Goal: Information Seeking & Learning: Learn about a topic

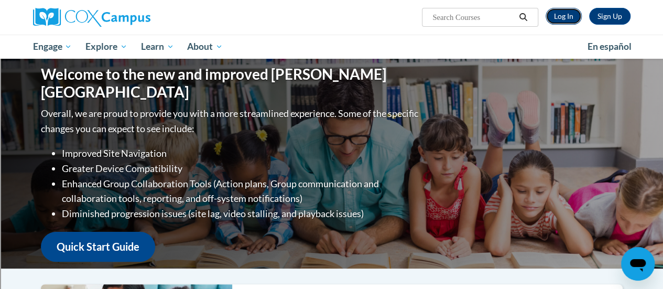
click at [568, 19] on link "Log In" at bounding box center [564, 16] width 36 height 17
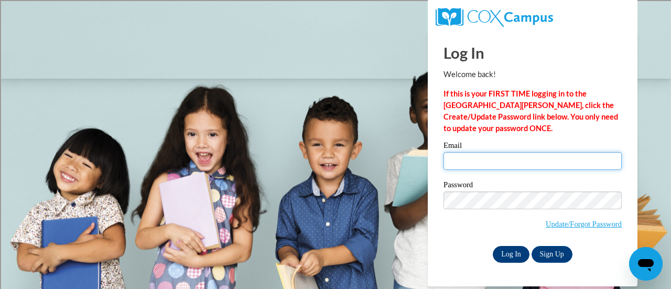
type input "billsuz@sdmfschools.org"
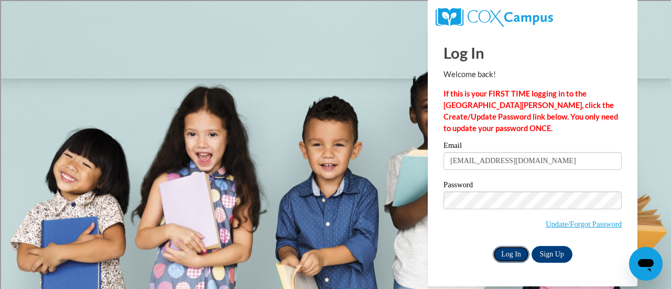
click at [503, 251] on input "Log In" at bounding box center [511, 254] width 37 height 17
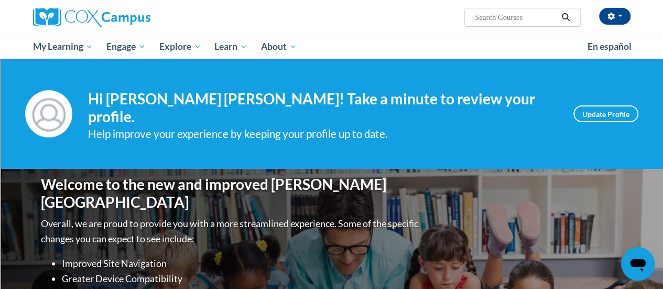
click at [482, 25] on span "Search Search..." at bounding box center [523, 17] width 116 height 19
click at [478, 19] on input "Search..." at bounding box center [516, 17] width 84 height 13
type input "vocabulary instruction"
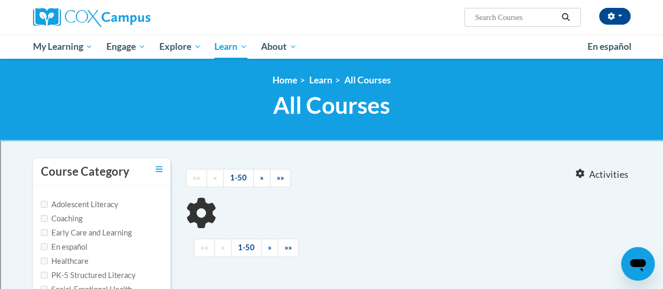
type input "vocabulary instruction"
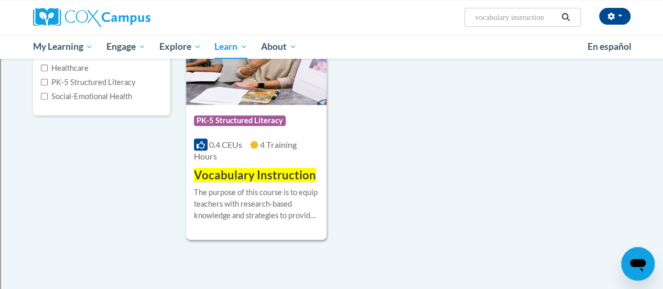
scroll to position [196, 0]
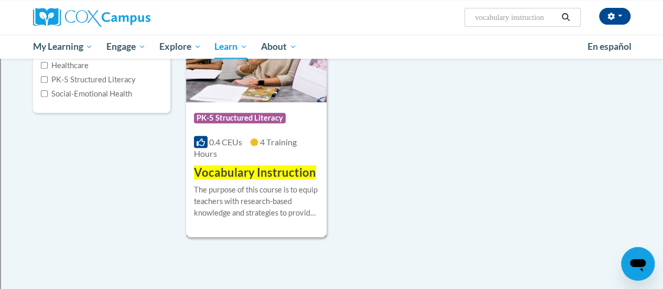
click at [240, 156] on div "0.4 CEUs 4 Training Hours" at bounding box center [256, 147] width 125 height 23
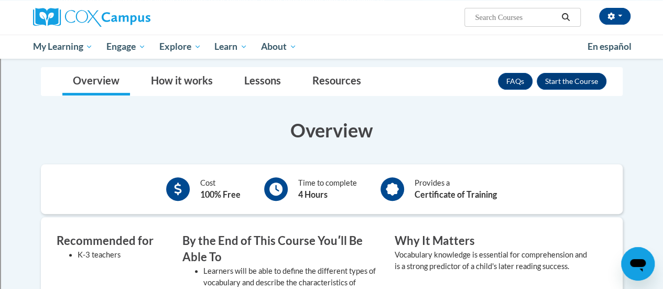
scroll to position [145, 0]
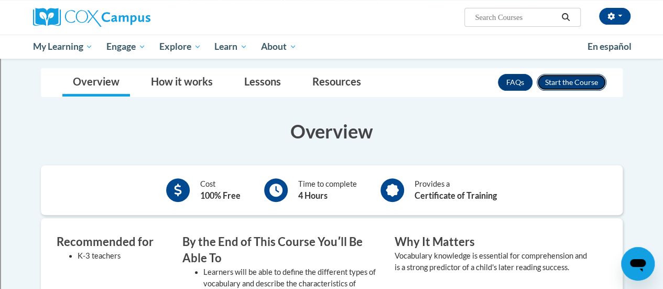
click at [559, 82] on button "Enroll" at bounding box center [572, 82] width 70 height 17
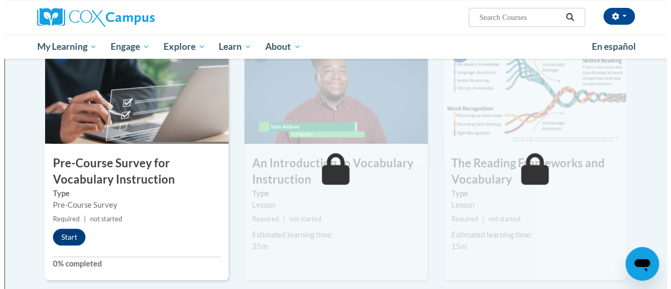
scroll to position [237, 0]
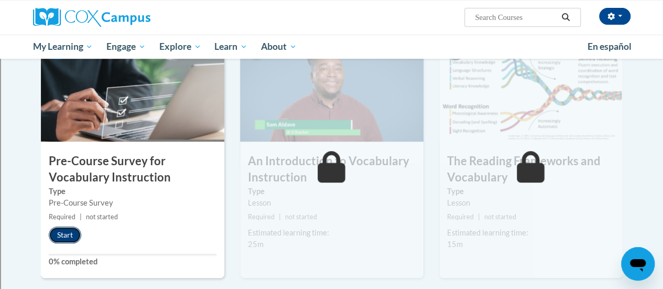
click at [73, 236] on button "Start" at bounding box center [65, 234] width 33 height 17
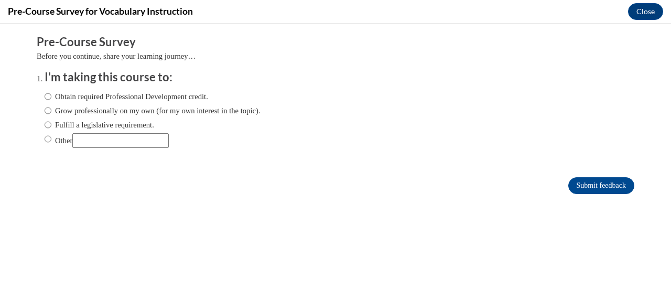
scroll to position [0, 0]
click at [45, 138] on input "Other" at bounding box center [48, 139] width 7 height 12
radio input "true"
click at [94, 139] on input "Other" at bounding box center [120, 140] width 96 height 15
type input "PD for school/reading curriculu"
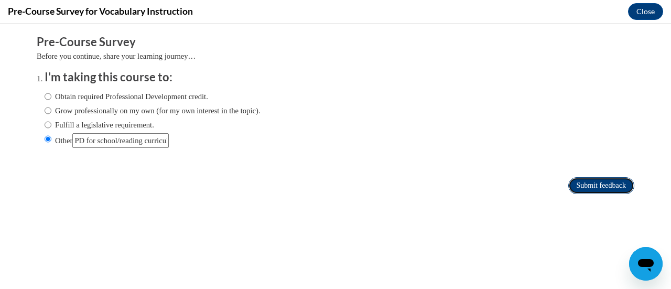
click at [576, 184] on input "Submit feedback" at bounding box center [601, 185] width 66 height 17
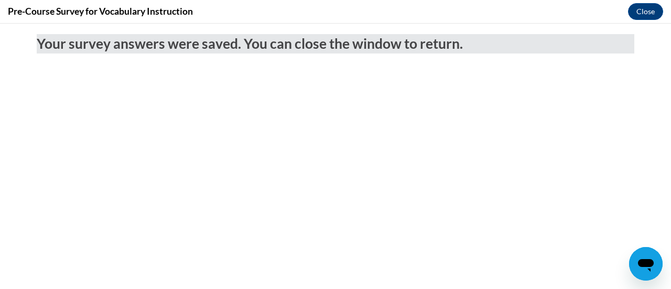
click at [487, 58] on div "Your survey answers were saved. You can close the window to return." at bounding box center [335, 41] width 613 height 35
click at [641, 9] on button "Close" at bounding box center [645, 11] width 35 height 17
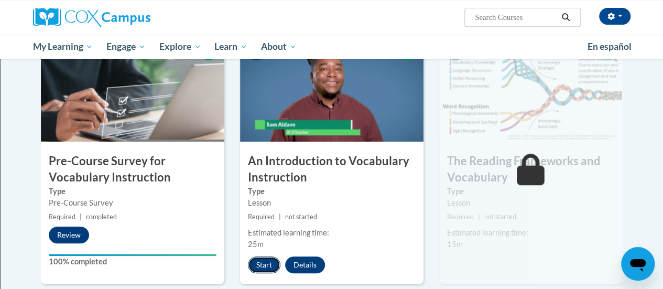
click at [261, 260] on button "Start" at bounding box center [264, 264] width 33 height 17
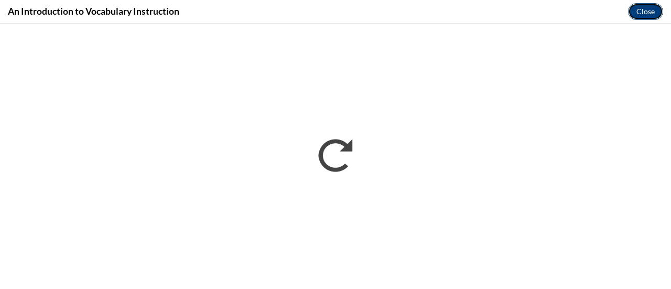
click at [644, 10] on button "Close" at bounding box center [645, 11] width 35 height 17
